Goal: Task Accomplishment & Management: Use online tool/utility

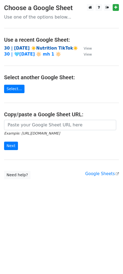
click at [50, 48] on strong "30 | [DATE] ☀️Nutrition TikTok☀️" at bounding box center [41, 48] width 74 height 5
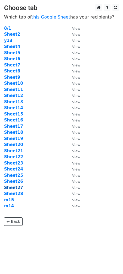
click at [15, 187] on strong "Sheet27" at bounding box center [13, 187] width 19 height 5
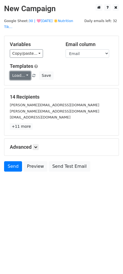
click at [16, 71] on link "Load..." at bounding box center [20, 75] width 21 height 8
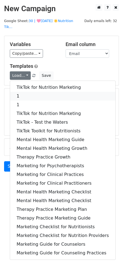
click at [34, 92] on link "1" at bounding box center [62, 96] width 105 height 9
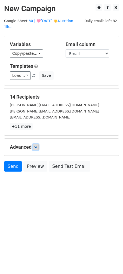
click at [36, 145] on icon at bounding box center [35, 146] width 3 height 3
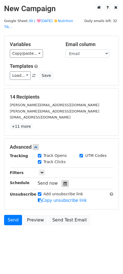
click at [63, 181] on icon at bounding box center [65, 183] width 4 height 4
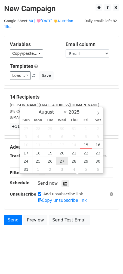
type input "[DATE] 12:00"
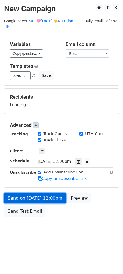
click at [52, 193] on link "Send on [DATE] 12:00pm" at bounding box center [35, 198] width 62 height 10
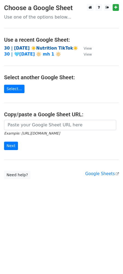
click at [47, 46] on strong "30 | [DATE] ☀️Nutrition TikTok☀️" at bounding box center [41, 48] width 74 height 5
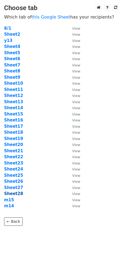
click at [18, 194] on strong "Sheet28" at bounding box center [13, 193] width 19 height 5
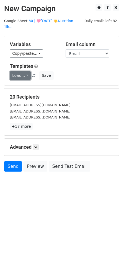
click at [21, 71] on link "Load..." at bounding box center [20, 75] width 21 height 8
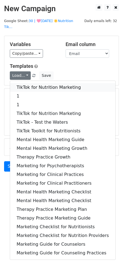
click at [23, 83] on link "TikTok for Nutrition Marketing" at bounding box center [62, 87] width 105 height 9
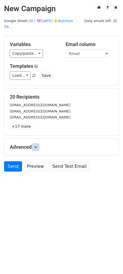
click at [37, 145] on icon at bounding box center [35, 146] width 3 height 3
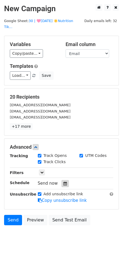
click at [61, 180] on div at bounding box center [64, 183] width 7 height 7
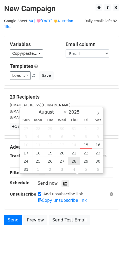
type input "2025-08-28 12:00"
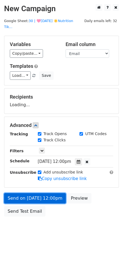
click at [49, 193] on link "Send on Aug 28 at 12:00pm" at bounding box center [35, 198] width 62 height 10
